Goal: Information Seeking & Learning: Learn about a topic

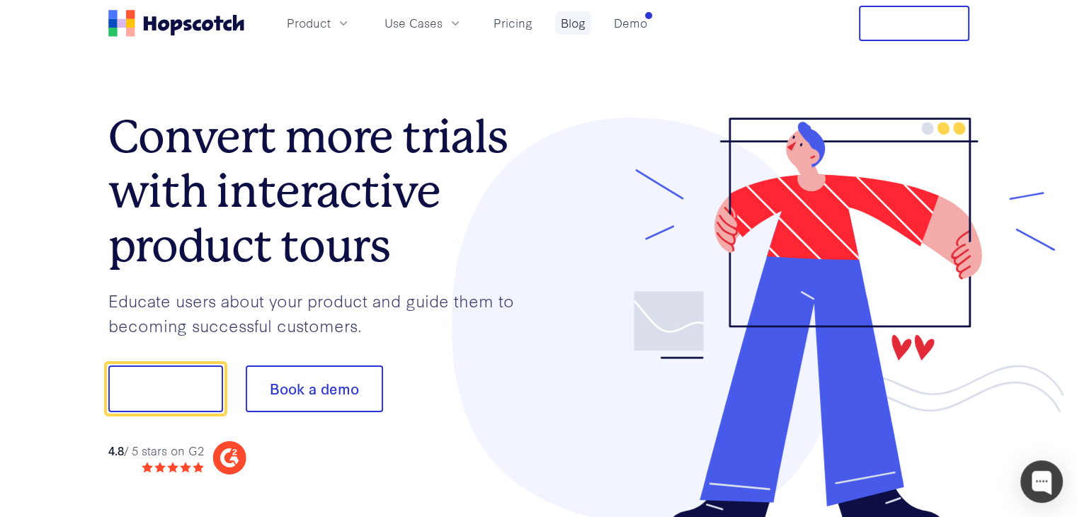
click at [557, 23] on link "Blog" at bounding box center [573, 22] width 36 height 23
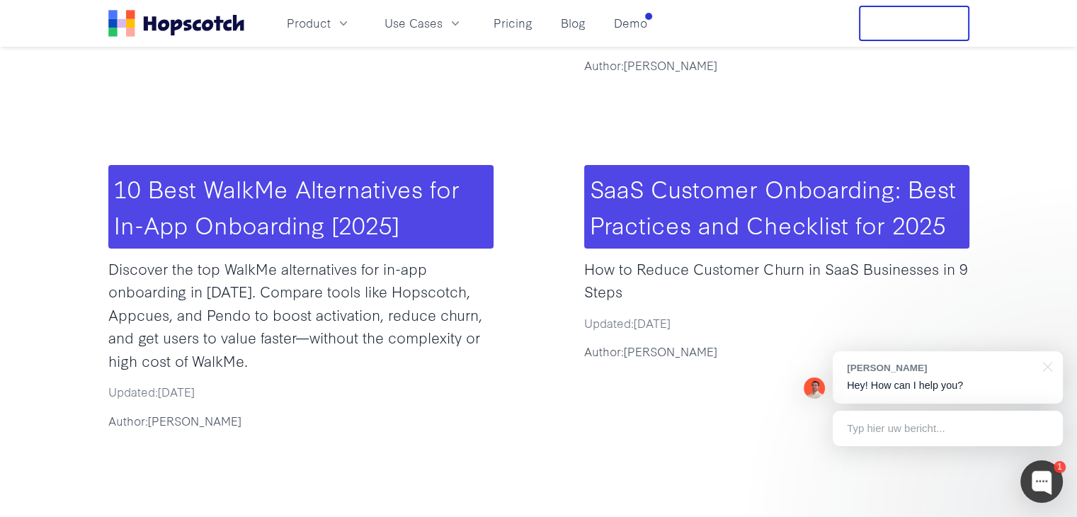
scroll to position [775, 0]
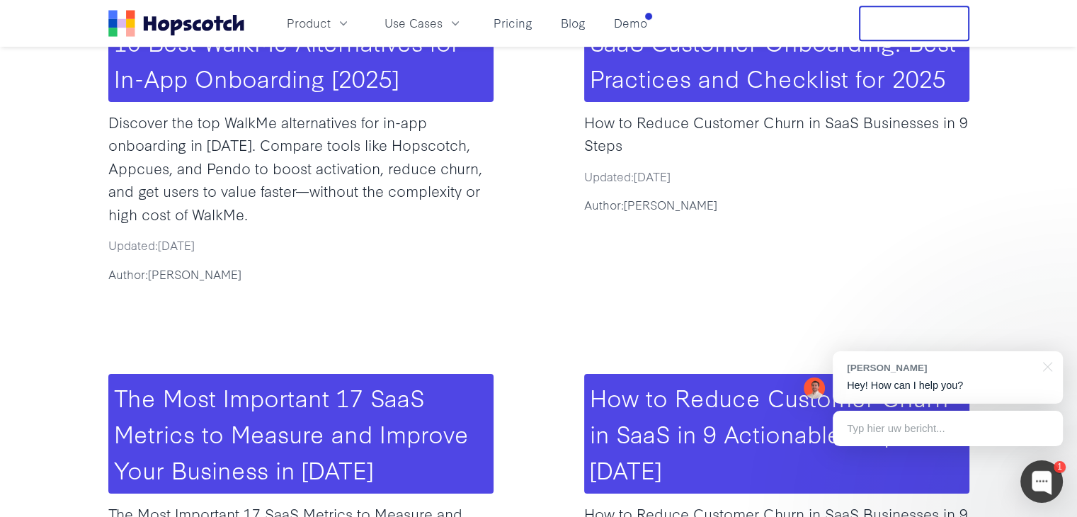
click at [295, 374] on h3 "The Most Important 17 SaaS Metrics to Measure and Improve Your Business in [DAT…" at bounding box center [300, 434] width 385 height 120
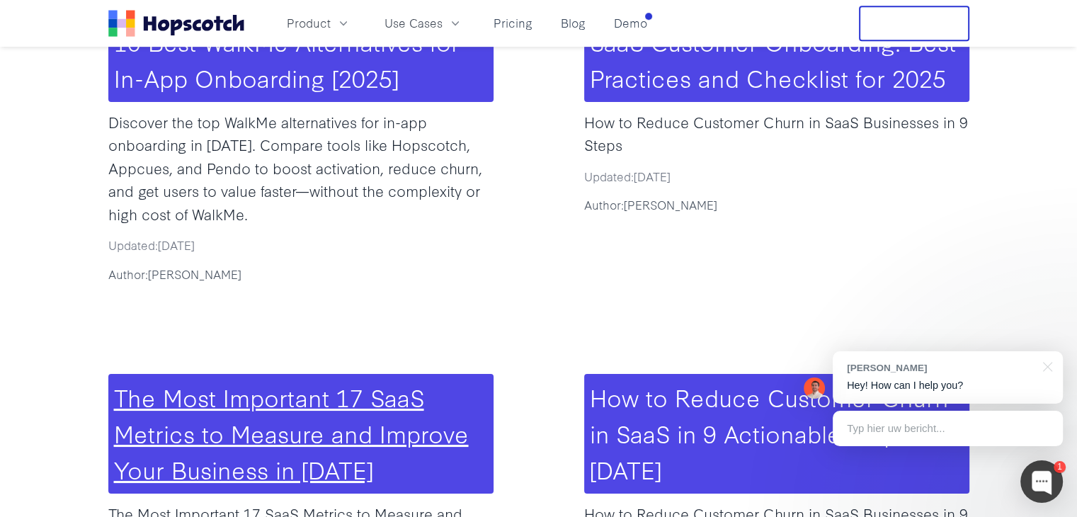
click at [298, 380] on link "The Most Important 17 SaaS Metrics to Measure and Improve Your Business in [DAT…" at bounding box center [291, 433] width 355 height 106
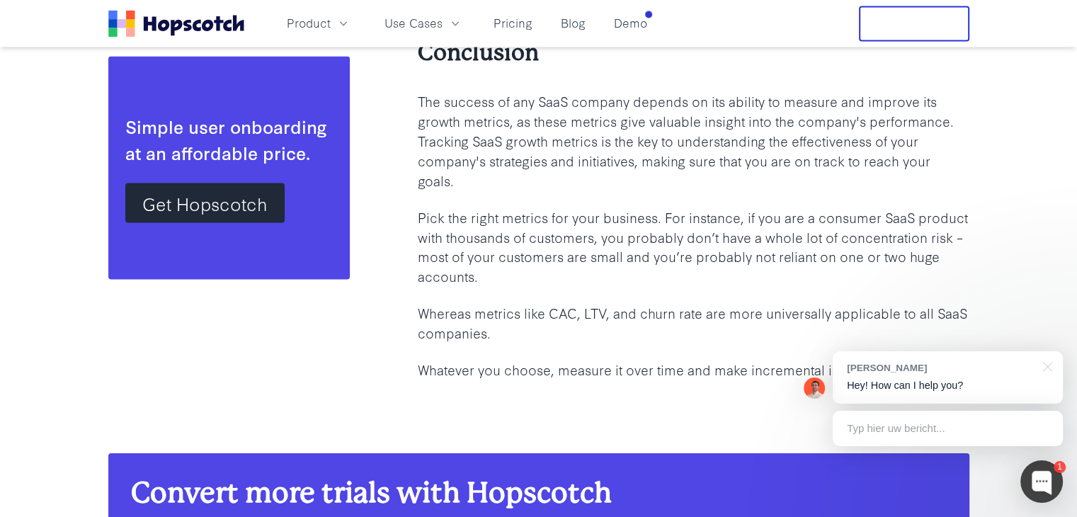
scroll to position [8046, 0]
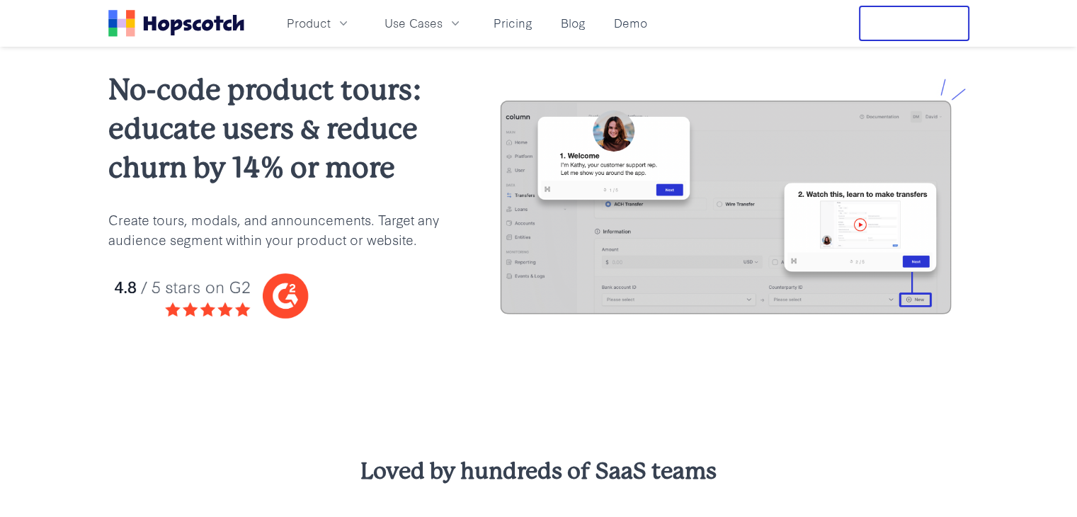
scroll to position [34, 0]
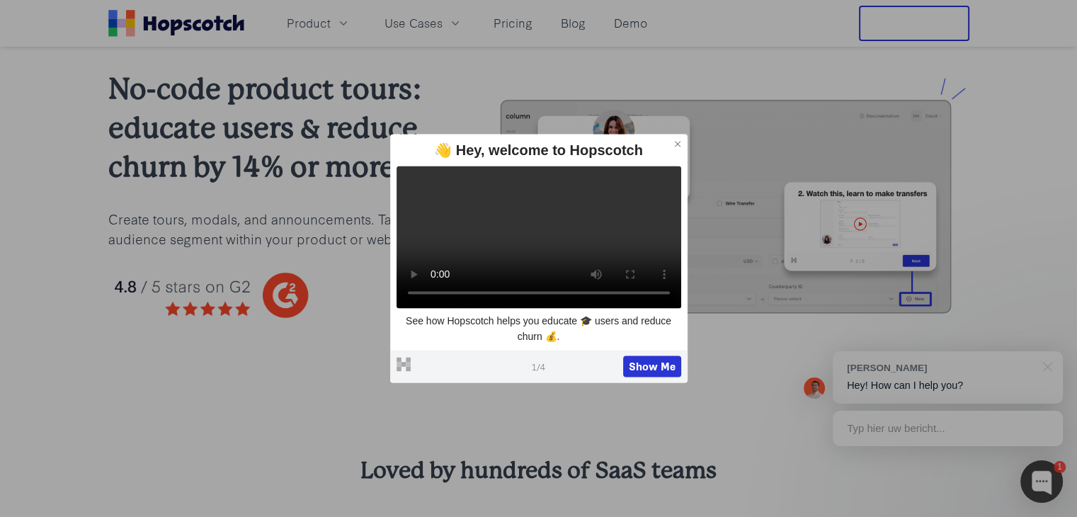
click at [681, 140] on button at bounding box center [678, 144] width 18 height 18
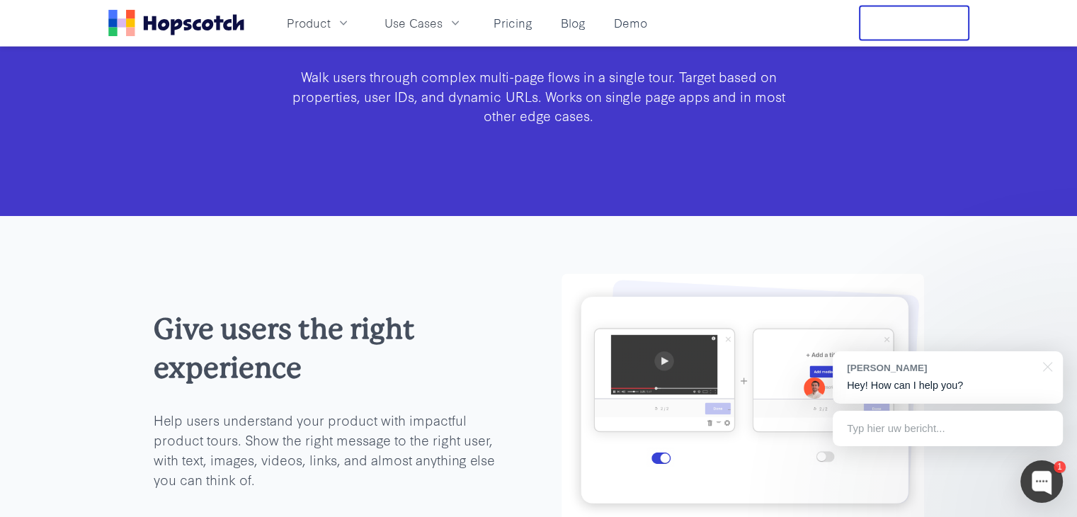
scroll to position [3143, 0]
